Goal: Information Seeking & Learning: Learn about a topic

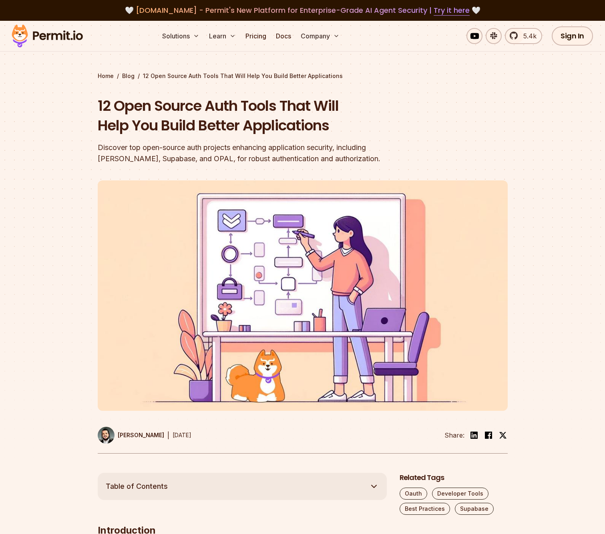
click at [54, 36] on img at bounding box center [47, 35] width 78 height 27
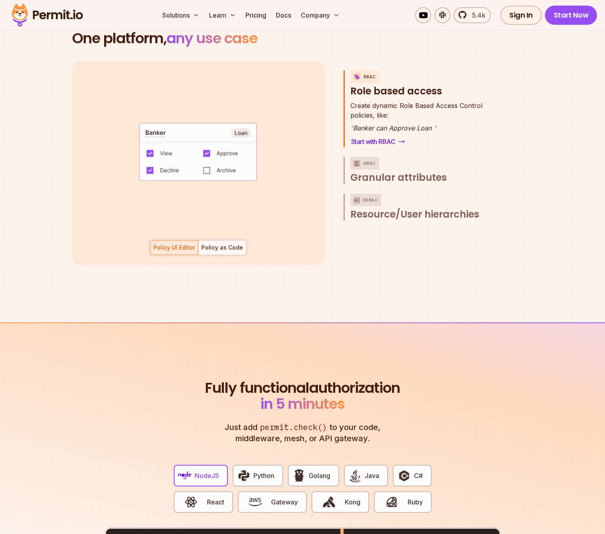
scroll to position [1218, 0]
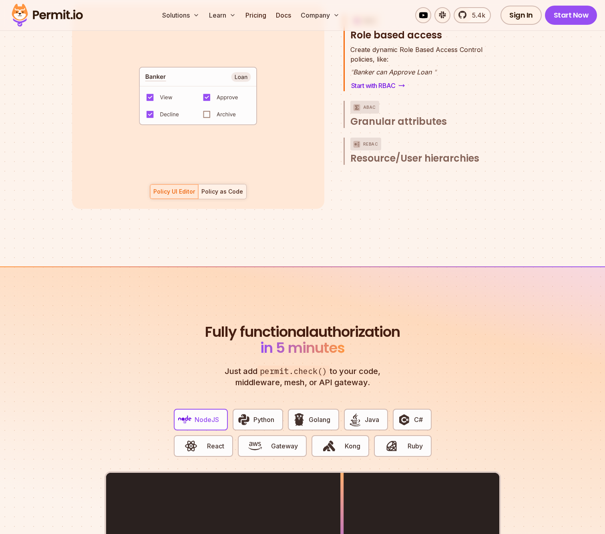
click at [228, 188] on div "Policy as Code" at bounding box center [222, 192] width 42 height 8
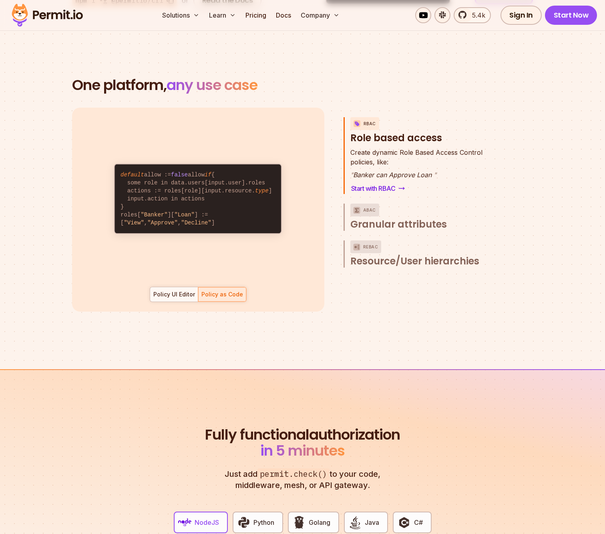
scroll to position [1112, 0]
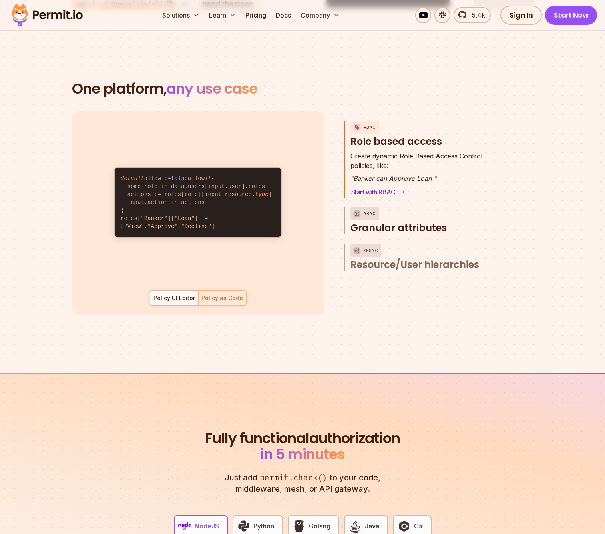
click at [369, 207] on p "ABAC" at bounding box center [369, 213] width 13 height 13
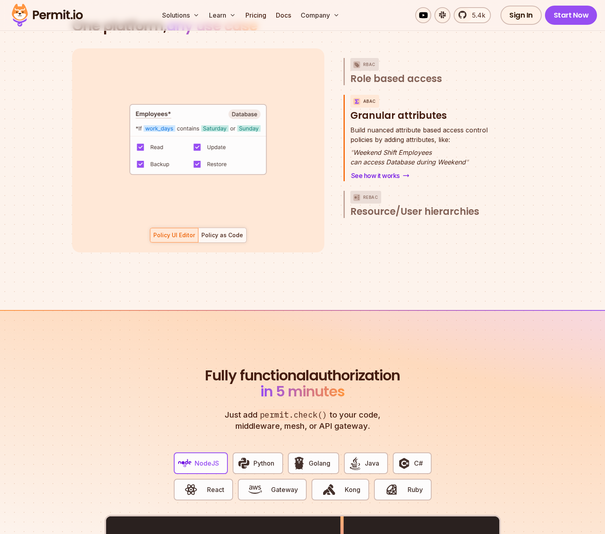
scroll to position [1181, 0]
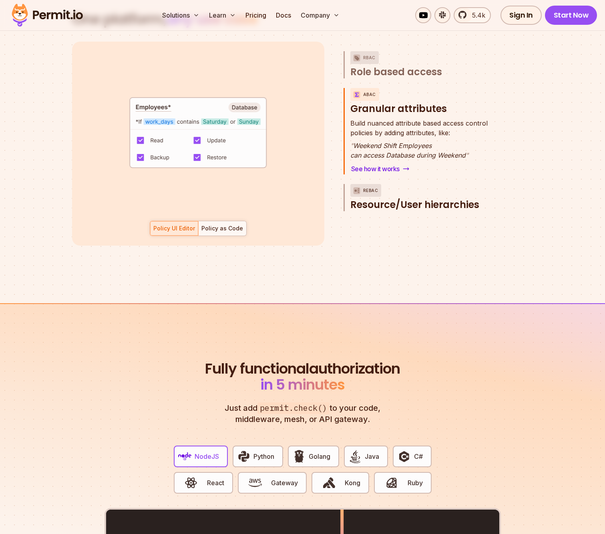
click at [367, 188] on button "ReBAC Resource/User hierarchies" at bounding box center [424, 197] width 149 height 27
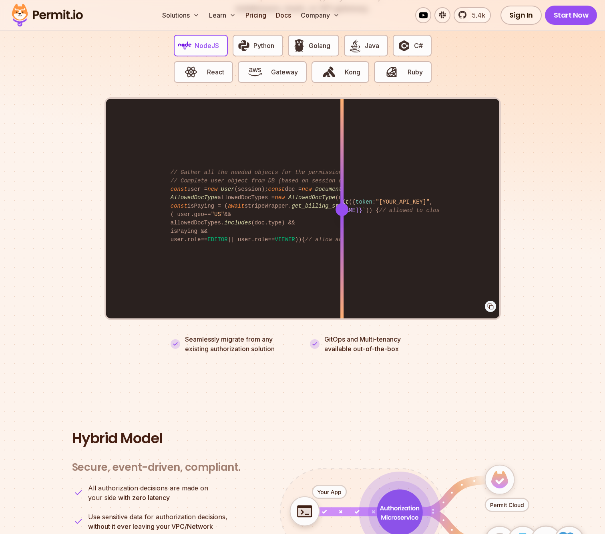
scroll to position [1601, 0]
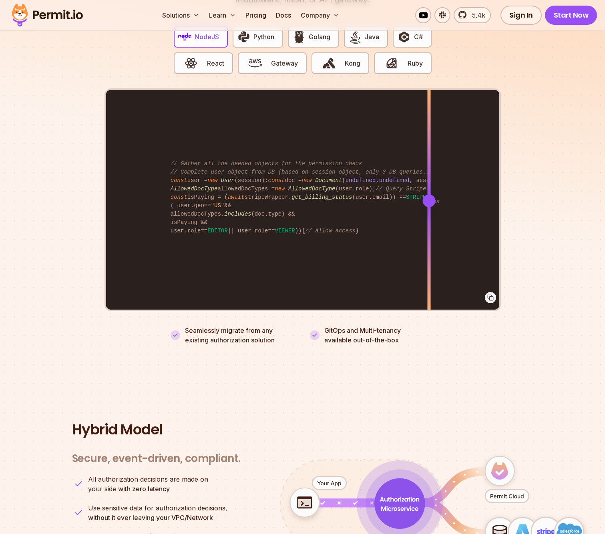
drag, startPoint x: 341, startPoint y: 190, endPoint x: 429, endPoint y: 190, distance: 87.2
click at [429, 194] on div at bounding box center [428, 200] width 13 height 13
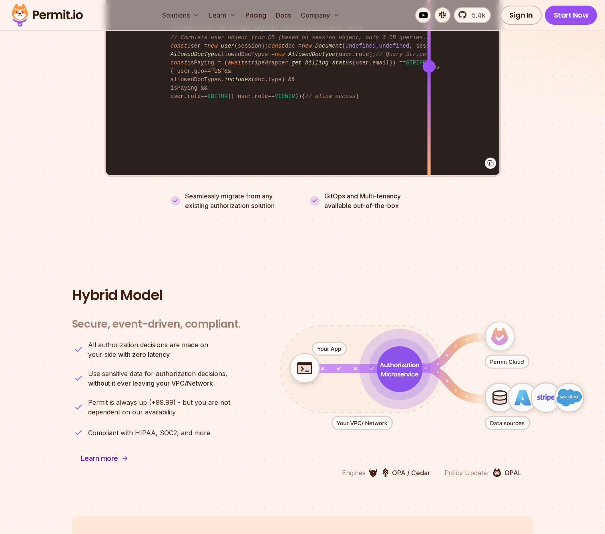
scroll to position [1735, 0]
click at [251, 13] on link "Pricing" at bounding box center [255, 15] width 27 height 16
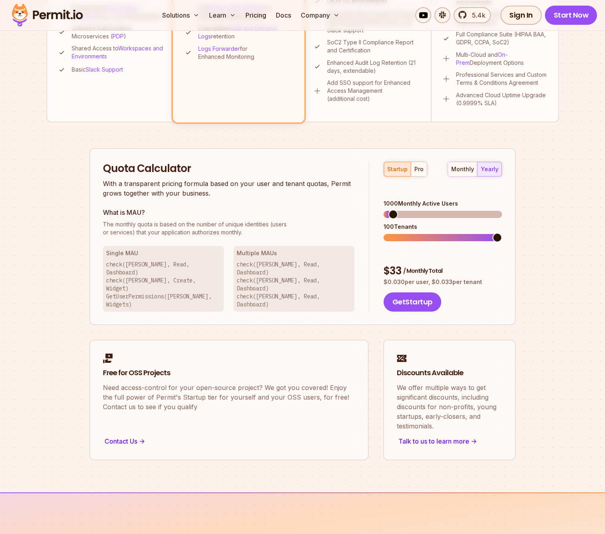
scroll to position [393, 0]
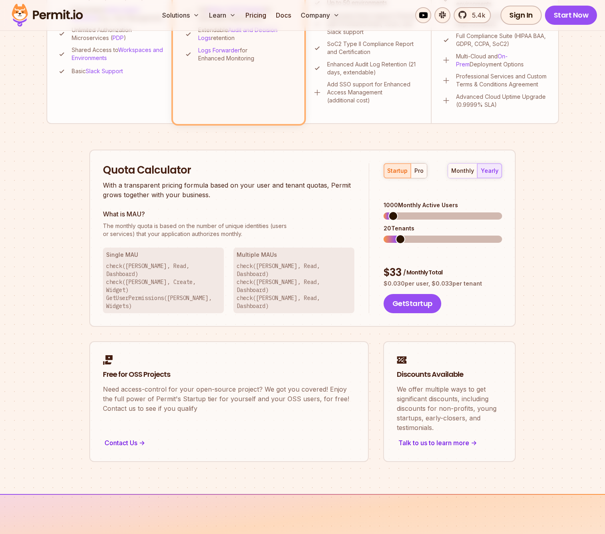
click at [402, 234] on span at bounding box center [400, 239] width 10 height 10
click at [515, 228] on div "Quota Calculator With a transparent pricing formula based on your user and tena…" at bounding box center [302, 239] width 426 height 178
click at [403, 211] on span at bounding box center [406, 216] width 10 height 10
click at [372, 220] on div "startup pro monthly yearly 3300 Monthly Active Users 10 Tenants $ 74 / Monthly …" at bounding box center [435, 238] width 133 height 150
click at [381, 205] on div "startup pro monthly yearly 100 Monthly Active Users 10 Tenants $ 5 / Monthly To…" at bounding box center [435, 238] width 133 height 150
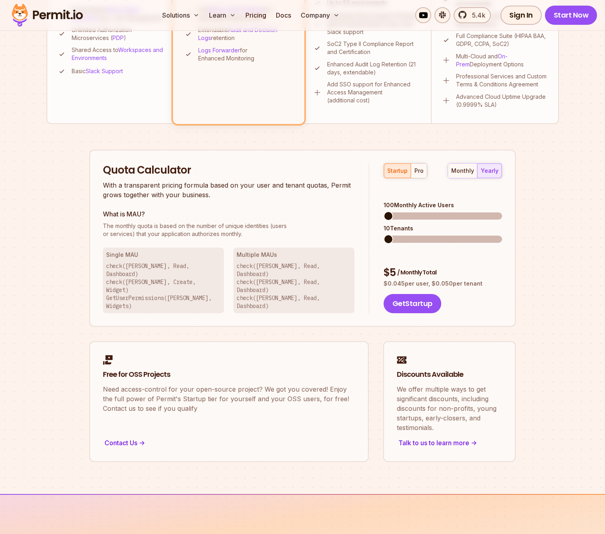
click at [387, 234] on span at bounding box center [388, 239] width 10 height 10
click at [418, 211] on span at bounding box center [420, 216] width 10 height 10
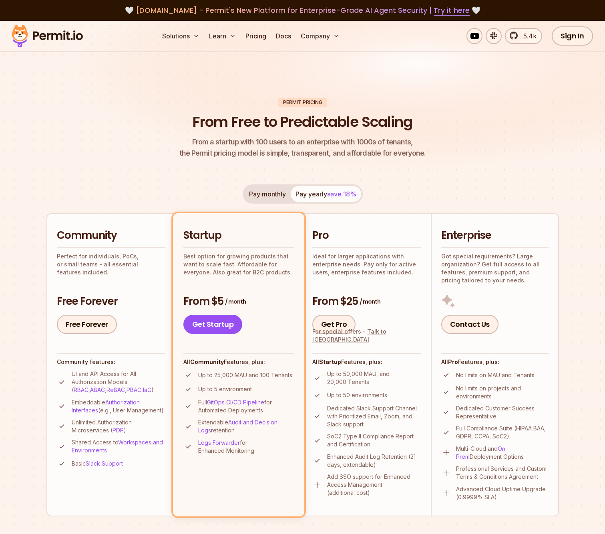
scroll to position [0, 0]
